Goal: Task Accomplishment & Management: Manage account settings

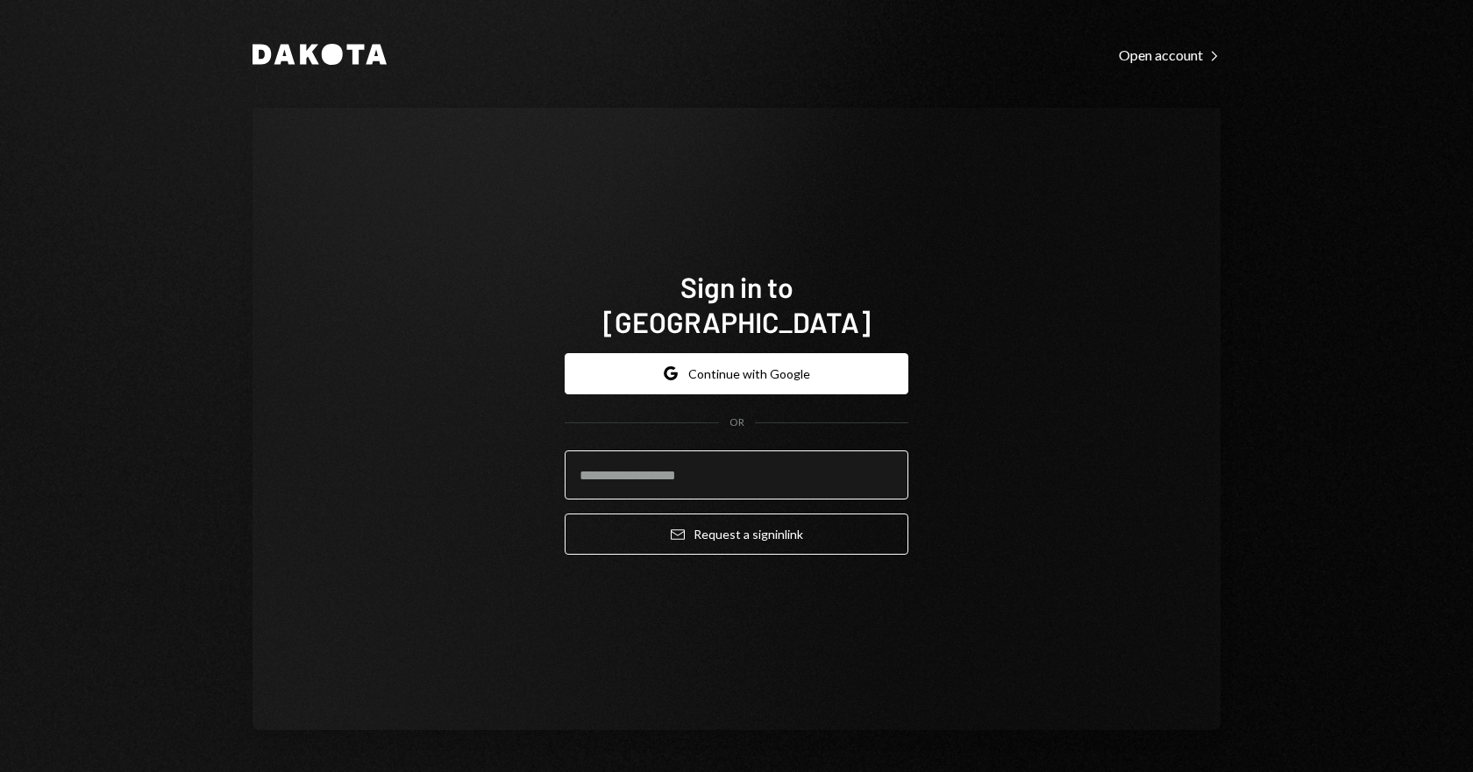
click at [638, 460] on input "email" at bounding box center [737, 475] width 344 height 49
type input "**********"
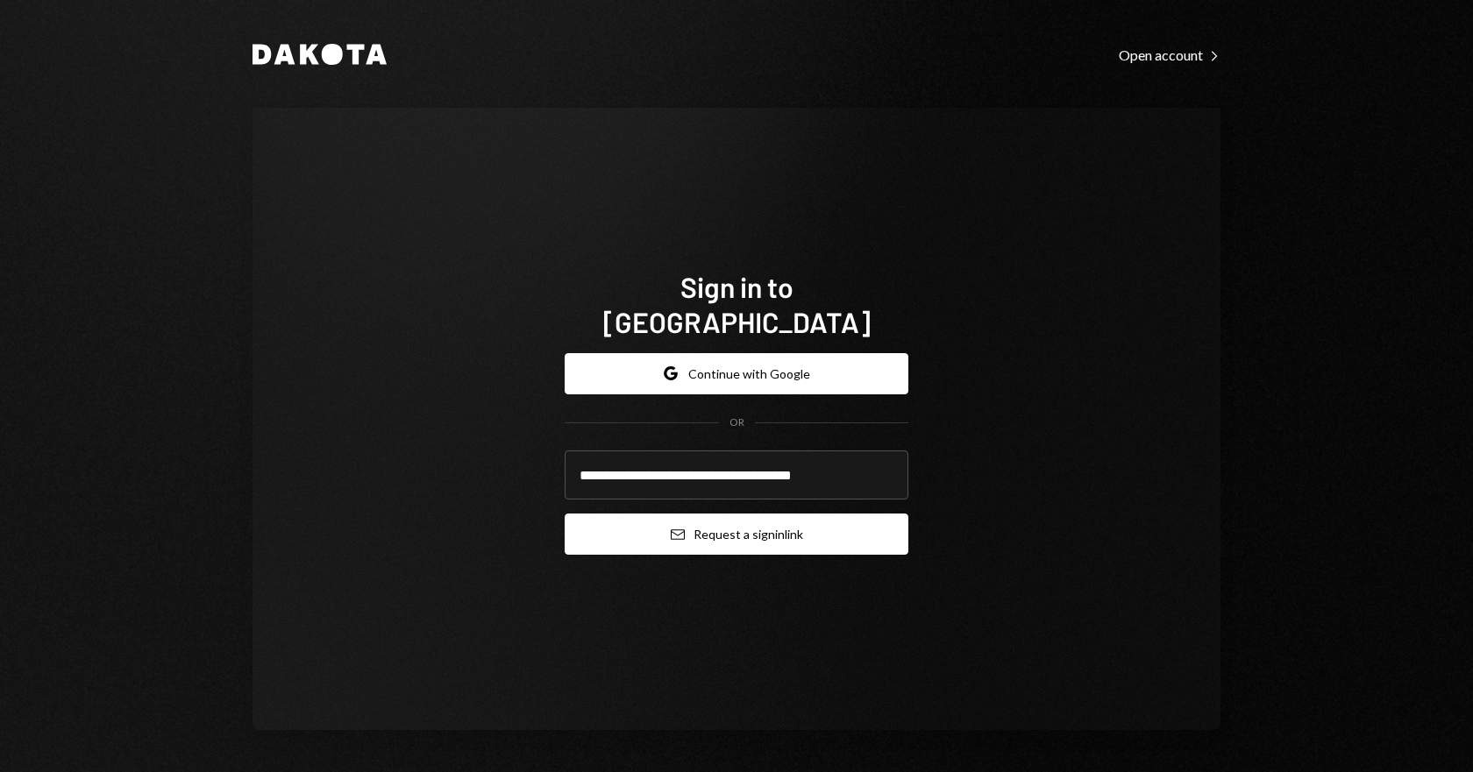
click at [607, 522] on button "Email Request a sign in link" at bounding box center [737, 534] width 344 height 41
